Goal: Information Seeking & Learning: Check status

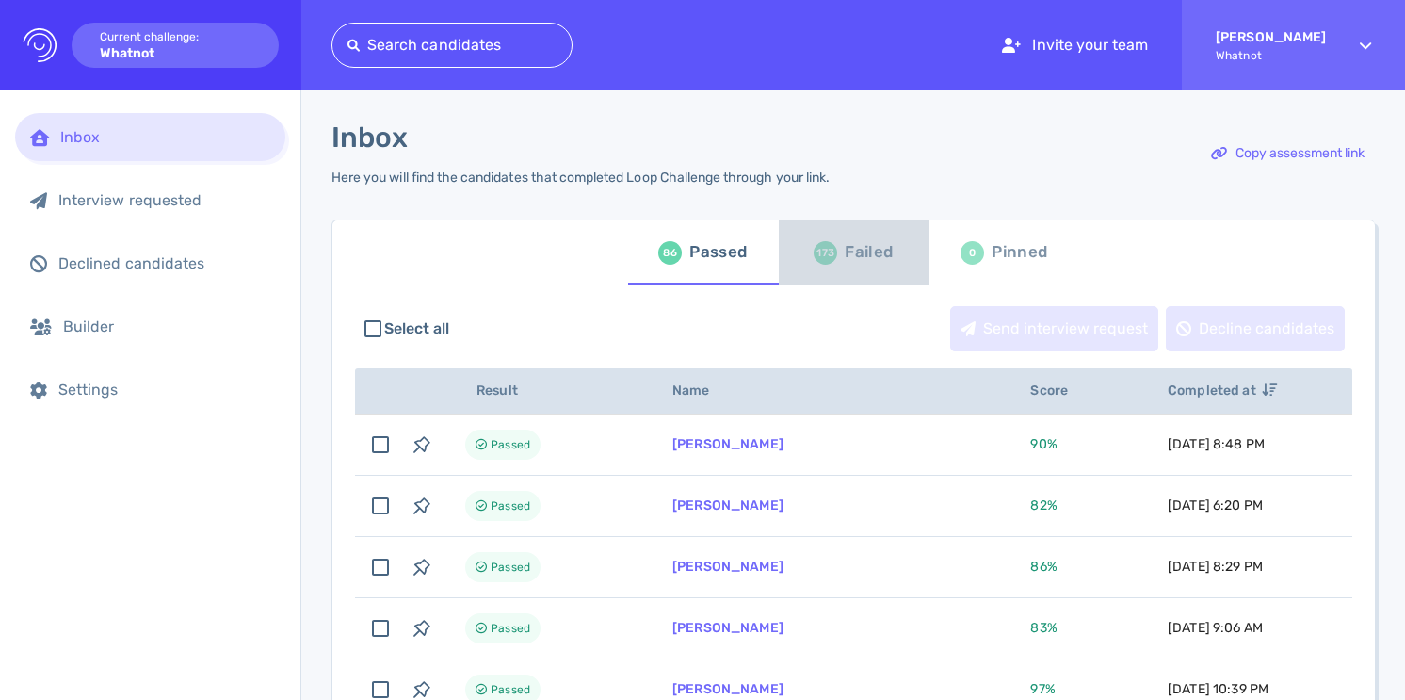
click at [828, 252] on div "173" at bounding box center [826, 253] width 24 height 24
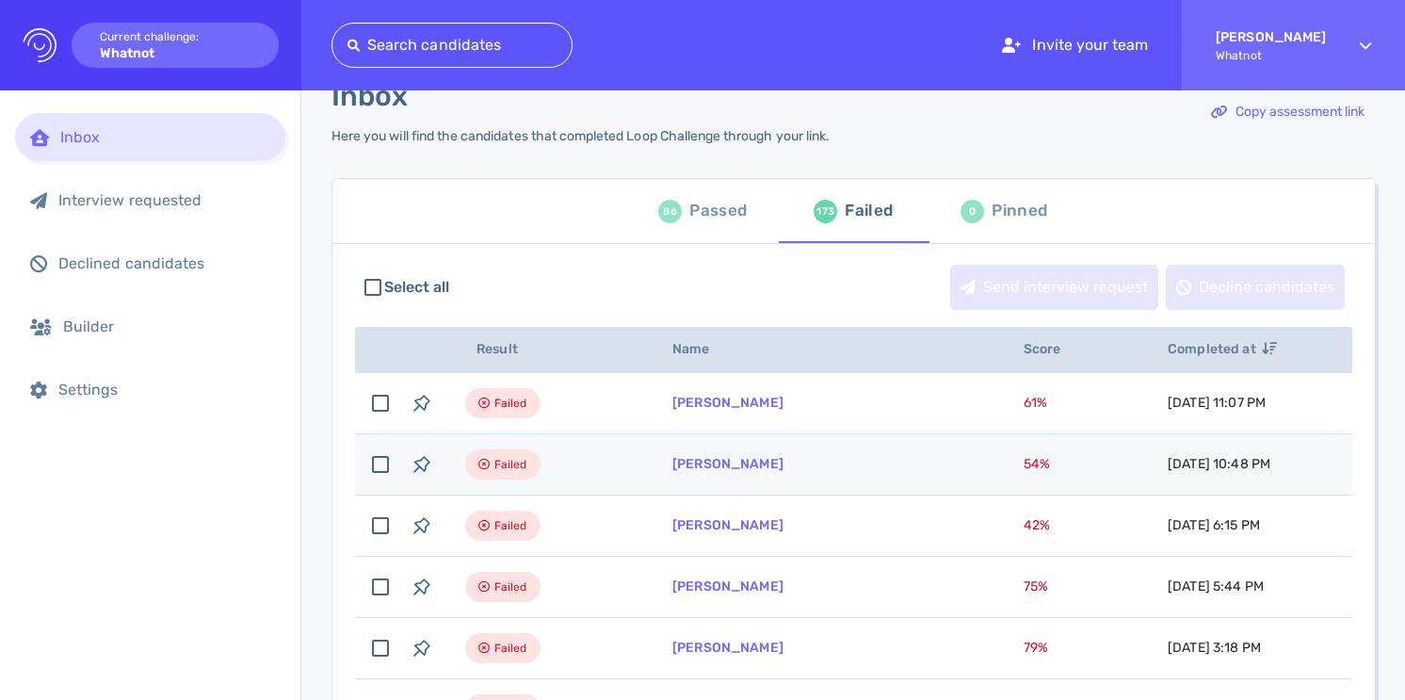
scroll to position [42, 0]
click at [770, 472] on td "[PERSON_NAME]" at bounding box center [825, 463] width 351 height 61
checkbox input "true"
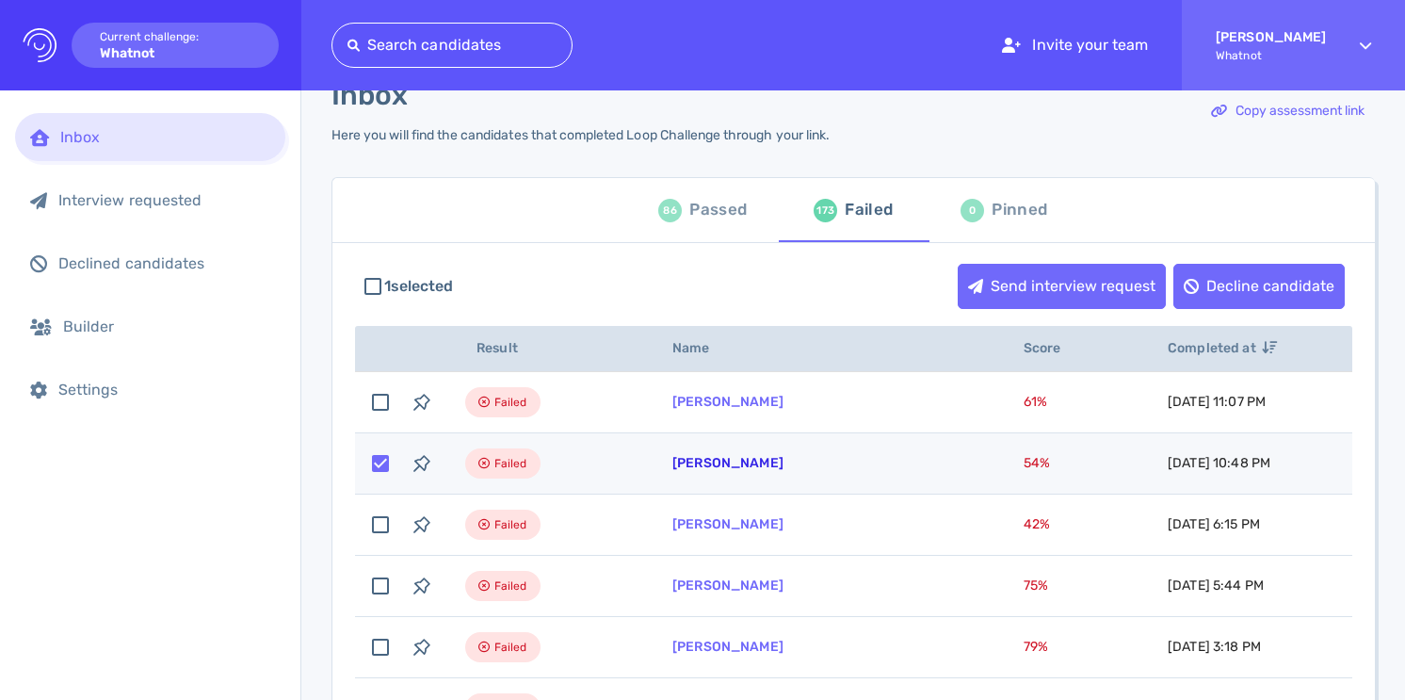
click at [764, 465] on link "[PERSON_NAME]" at bounding box center [728, 463] width 111 height 16
